Goal: Entertainment & Leisure: Consume media (video, audio)

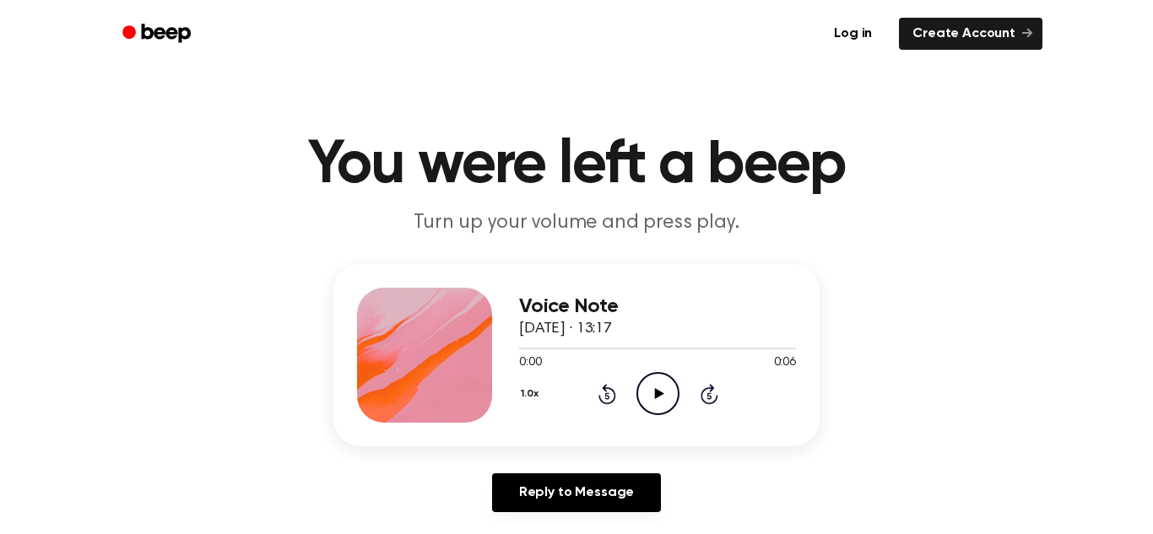
click at [659, 399] on icon "Play Audio" at bounding box center [657, 393] width 43 height 43
click at [605, 392] on icon at bounding box center [607, 394] width 18 height 20
click at [607, 394] on icon "Rewind 5 seconds" at bounding box center [606, 394] width 19 height 22
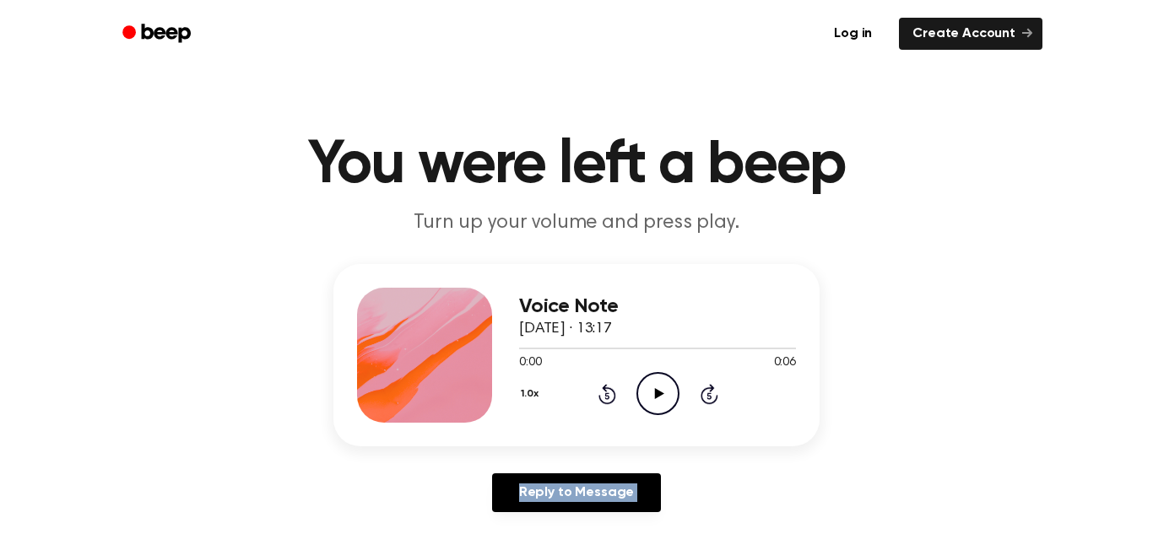
click at [666, 392] on icon "Play Audio" at bounding box center [657, 393] width 43 height 43
click at [651, 397] on icon "Play Audio" at bounding box center [657, 393] width 43 height 43
click at [662, 392] on icon at bounding box center [658, 393] width 9 height 11
click at [662, 392] on icon "Pause Audio" at bounding box center [657, 393] width 43 height 43
click at [671, 397] on icon "Play Audio" at bounding box center [657, 393] width 43 height 43
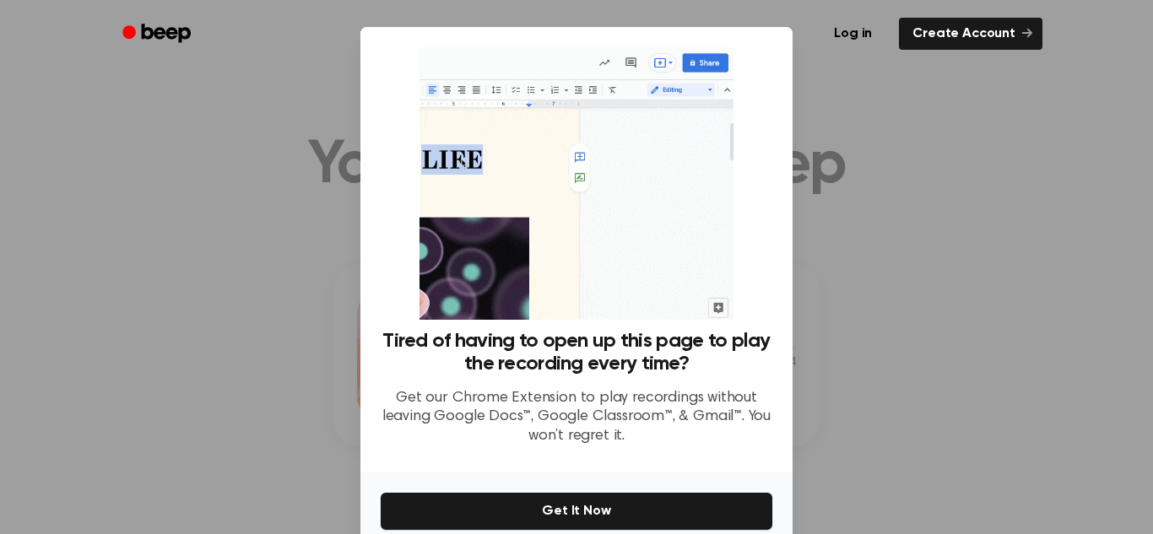
click at [862, 241] on div at bounding box center [576, 267] width 1153 height 534
click at [327, 63] on div "Log in Create Account" at bounding box center [577, 34] width 932 height 68
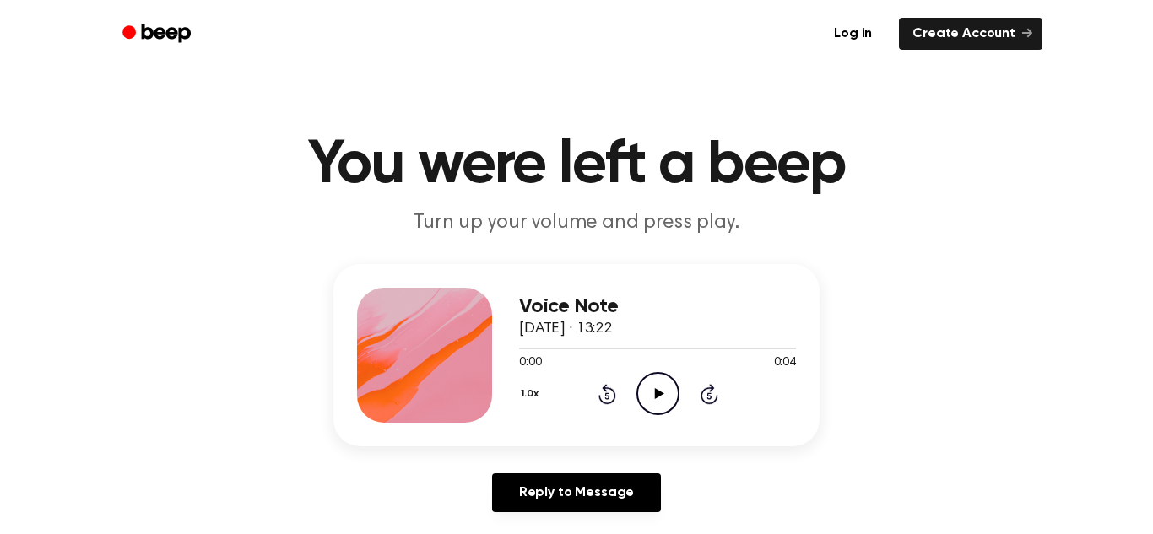
click at [652, 390] on icon "Play Audio" at bounding box center [657, 393] width 43 height 43
click at [657, 397] on icon at bounding box center [658, 393] width 9 height 11
click at [652, 403] on icon "Play Audio" at bounding box center [657, 393] width 43 height 43
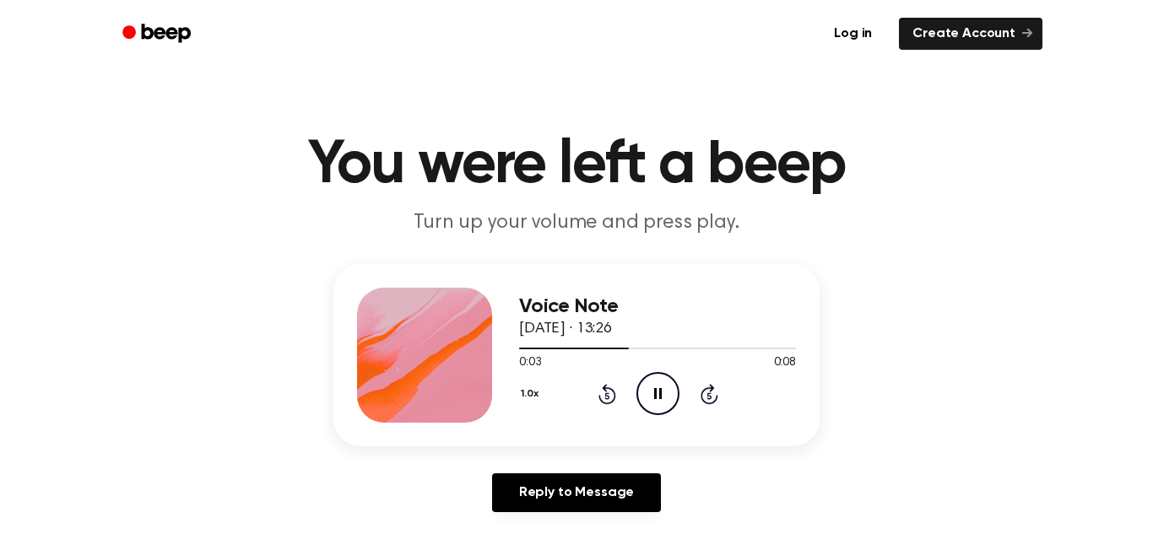
click at [652, 403] on icon "Pause Audio" at bounding box center [657, 393] width 43 height 43
